Goal: Information Seeking & Learning: Check status

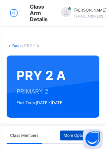
click at [74, 134] on span "More Options" at bounding box center [78, 135] width 30 height 6
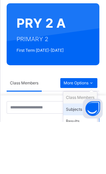
click at [74, 151] on div "Subjects" at bounding box center [80, 161] width 28 height 7
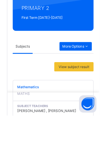
scroll to position [40, 0]
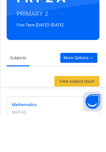
click at [49, 141] on span "Mathematics" at bounding box center [53, 142] width 82 height 6
click at [25, 144] on span "Mathematics" at bounding box center [53, 142] width 82 height 6
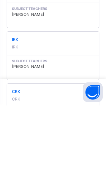
scroll to position [183, 0]
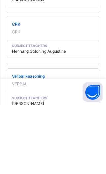
scroll to position [265, 0]
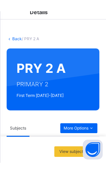
scroll to position [0, 0]
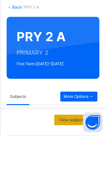
click at [79, 151] on span "View subject result" at bounding box center [76, 159] width 35 height 6
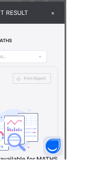
click at [97, 32] on div "×" at bounding box center [92, 27] width 10 height 9
